Goal: Task Accomplishment & Management: Complete application form

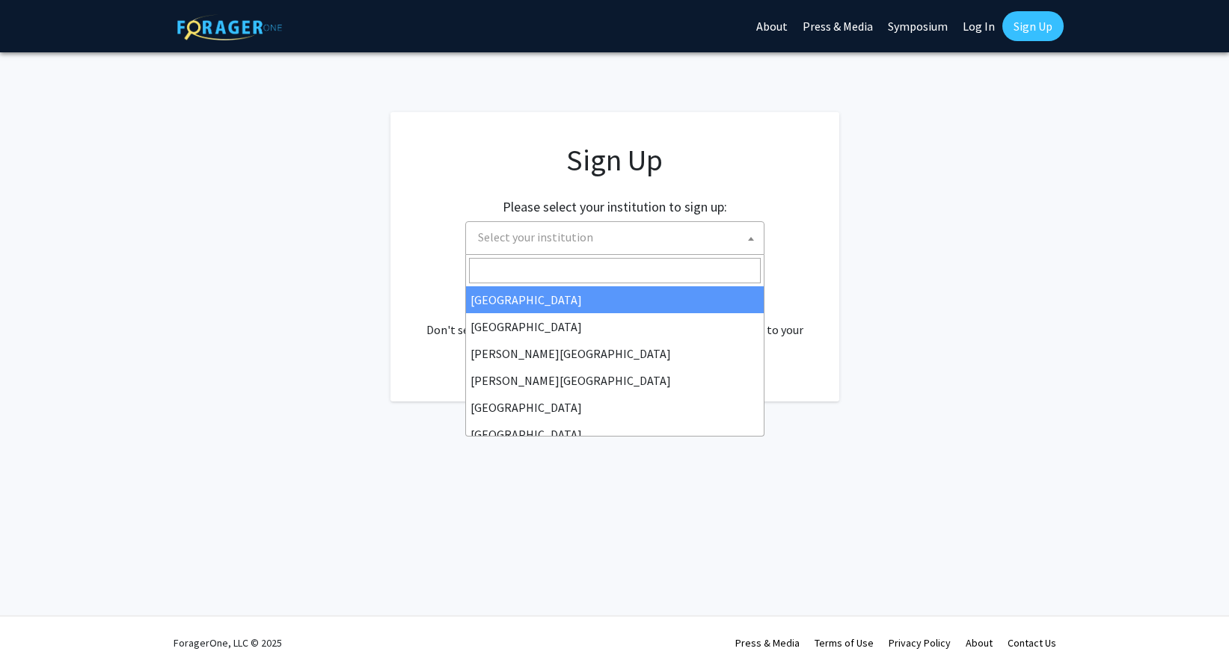
click at [633, 235] on span "Select your institution" at bounding box center [618, 237] width 292 height 31
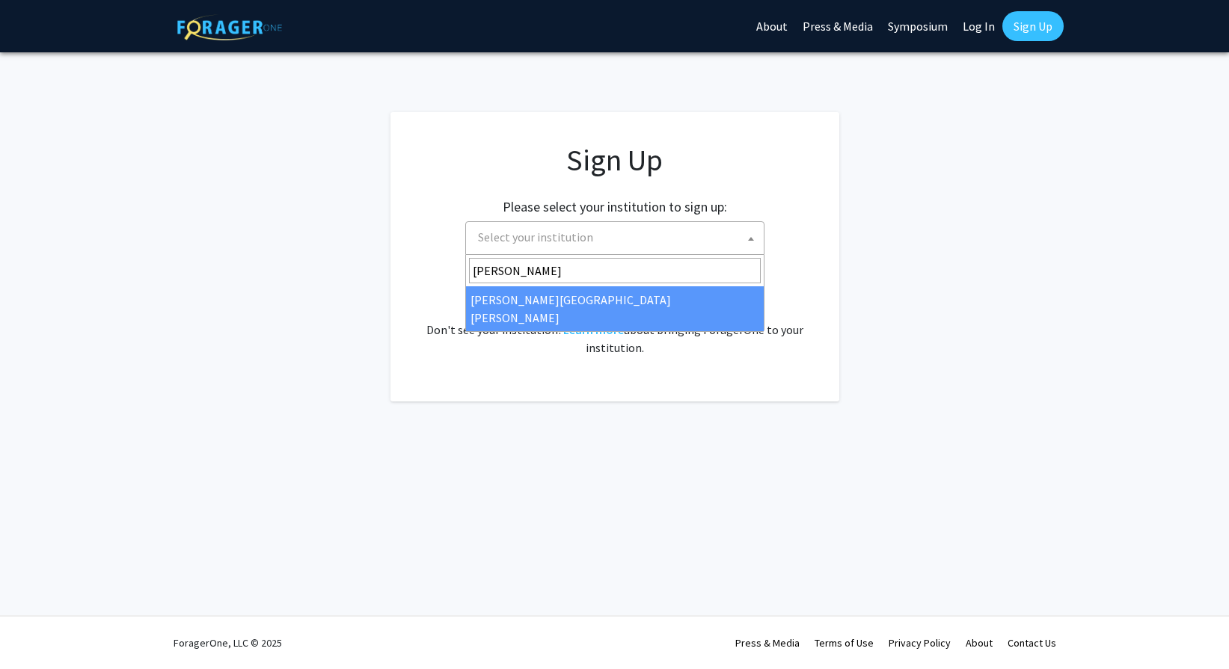
type input "[PERSON_NAME]"
select select "1"
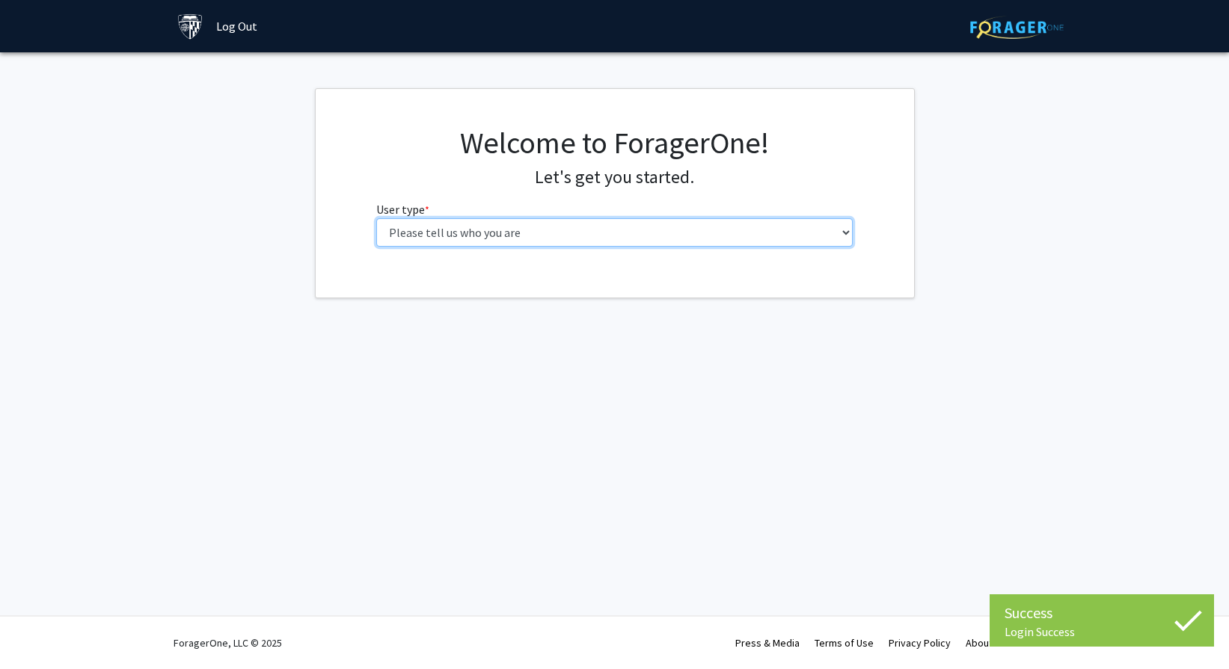
click at [704, 234] on select "Please tell us who you are Undergraduate Student Master's Student Doctoral Cand…" at bounding box center [614, 232] width 476 height 28
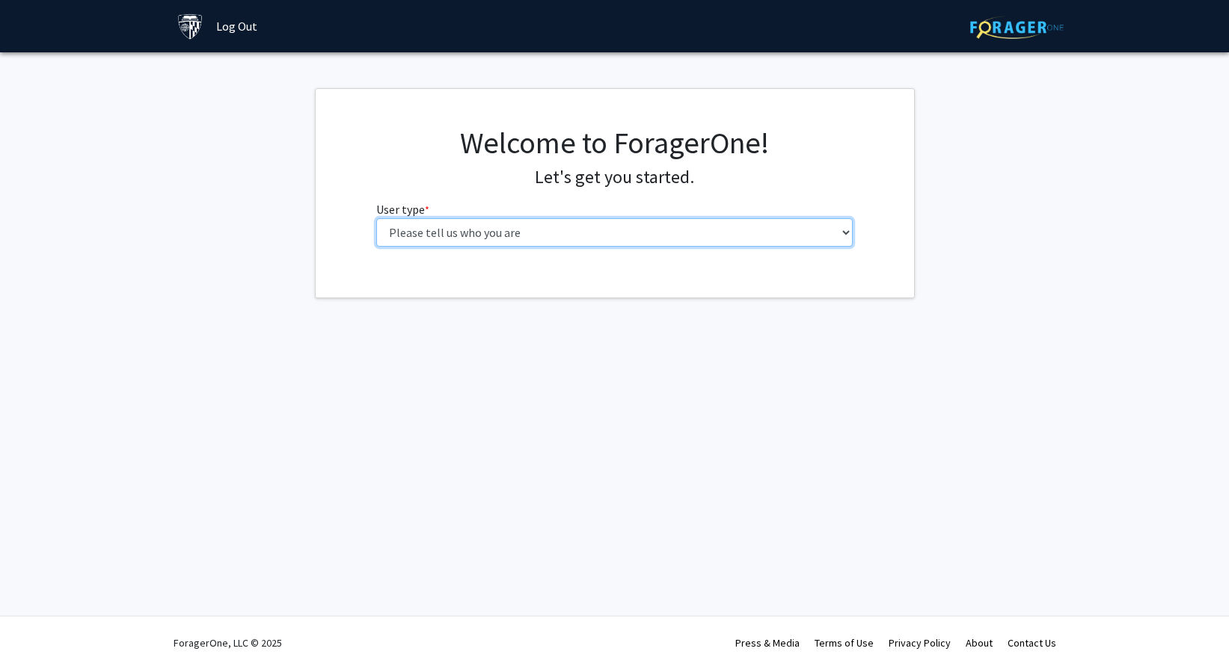
select select "2: masters"
click at [376, 218] on select "Please tell us who you are Undergraduate Student Master's Student Doctoral Cand…" at bounding box center [614, 232] width 476 height 28
